Goal: Information Seeking & Learning: Learn about a topic

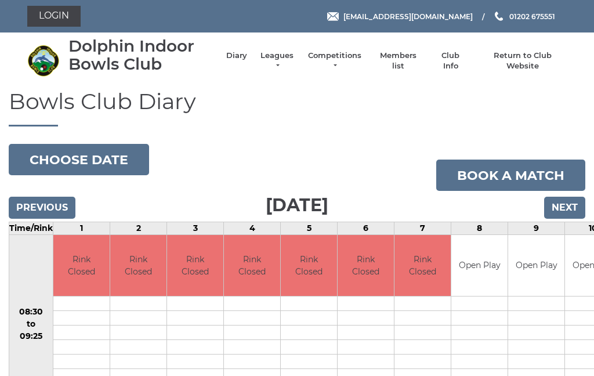
click at [285, 61] on link "Leagues" at bounding box center [277, 60] width 37 height 21
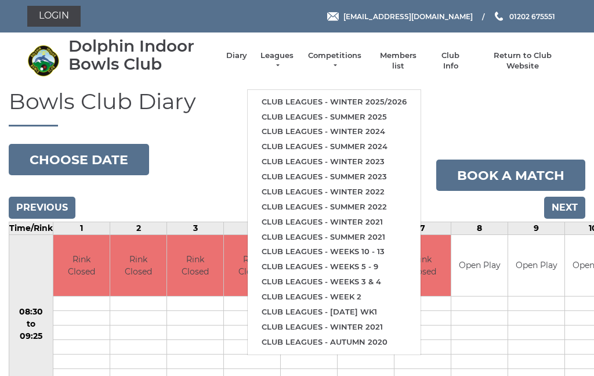
click at [368, 110] on link "Club leagues - Summer 2025" at bounding box center [334, 117] width 173 height 15
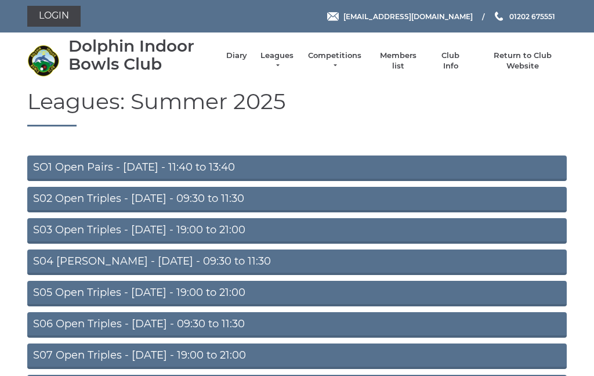
click at [262, 293] on link "S05 Open Triples - Wednesday - 19:00 to 21:00" at bounding box center [296, 294] width 539 height 26
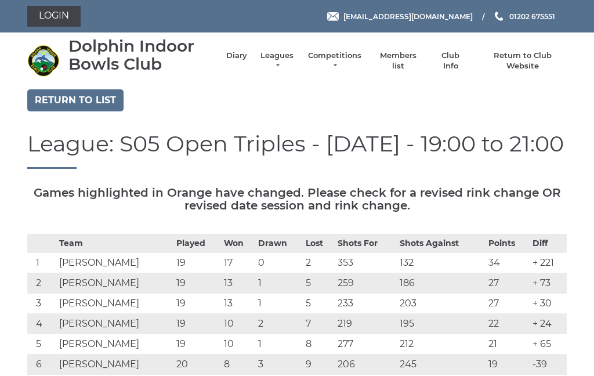
click at [82, 99] on link "Return to list" at bounding box center [75, 100] width 96 height 22
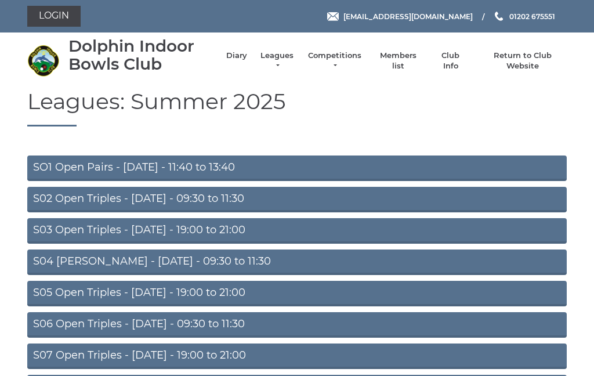
click at [287, 62] on link "Leagues" at bounding box center [277, 60] width 37 height 21
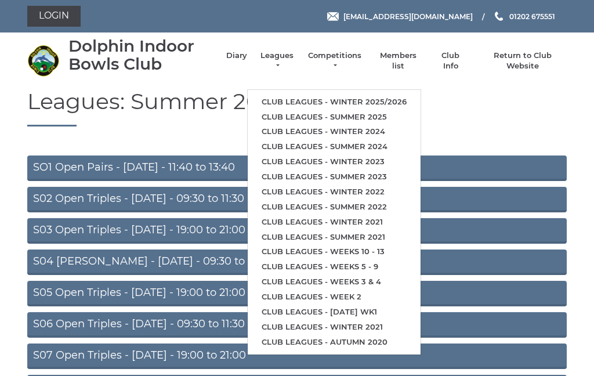
click at [372, 100] on link "Club leagues - Winter 2025/2026" at bounding box center [334, 102] width 173 height 15
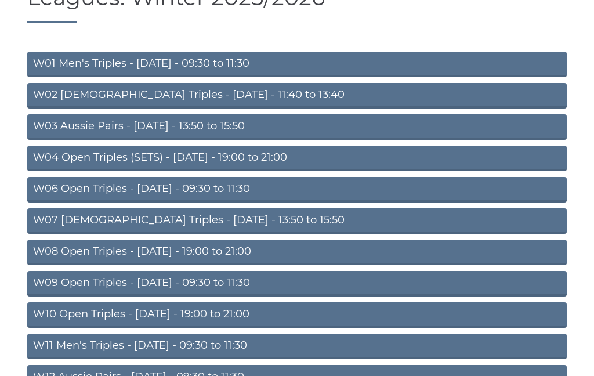
scroll to position [106, 0]
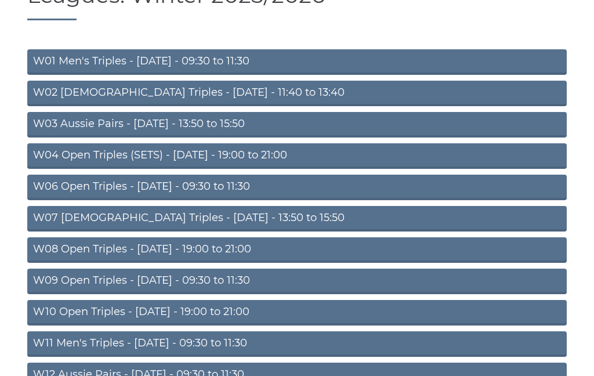
click at [325, 254] on link "W08 Open Triples - [DATE] - 19:00 to 21:00" at bounding box center [296, 251] width 539 height 26
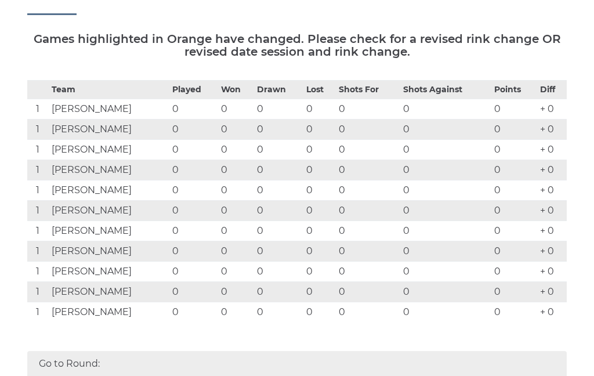
scroll to position [176, 0]
